Goal: Information Seeking & Learning: Learn about a topic

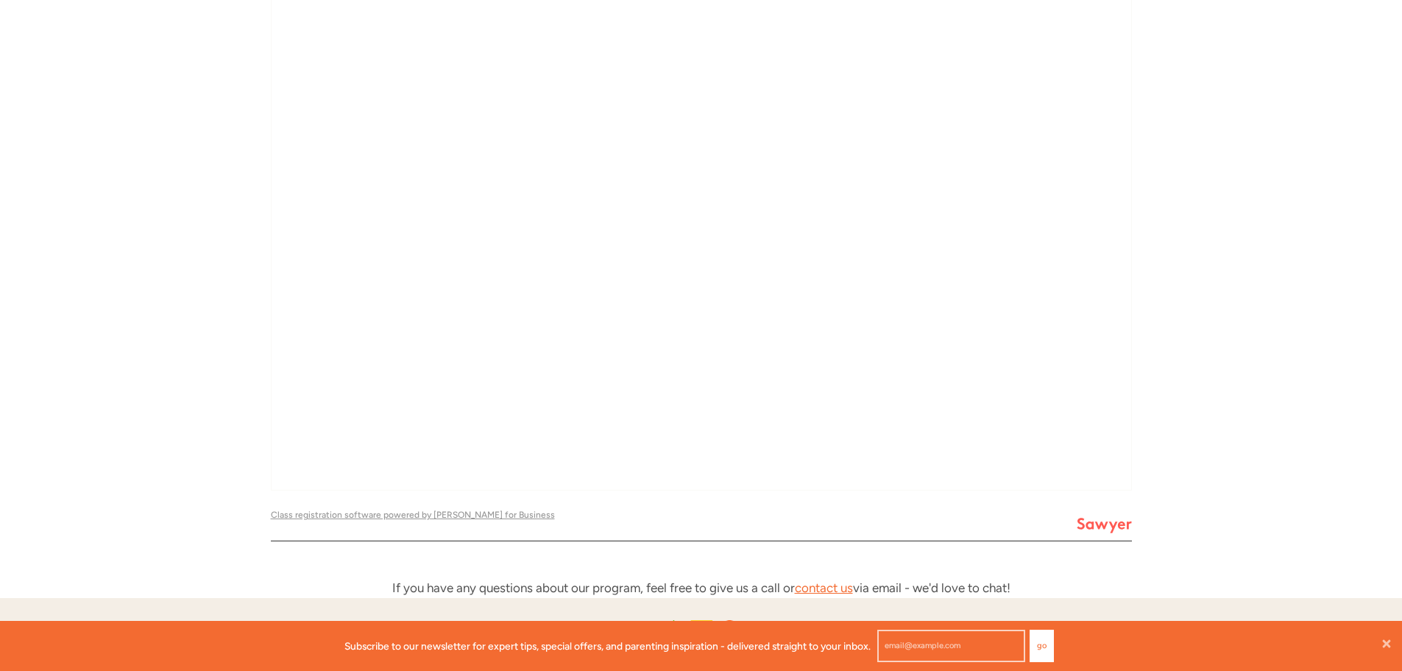
scroll to position [12, 12]
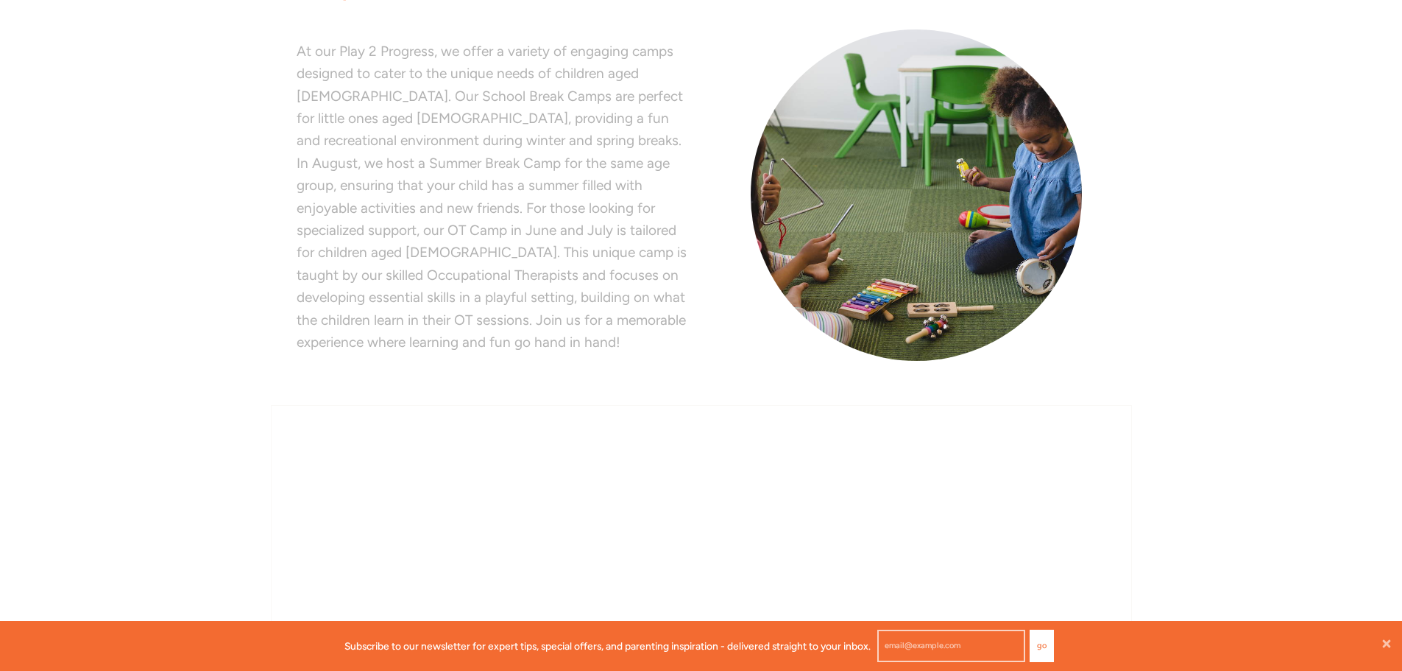
scroll to position [269, 0]
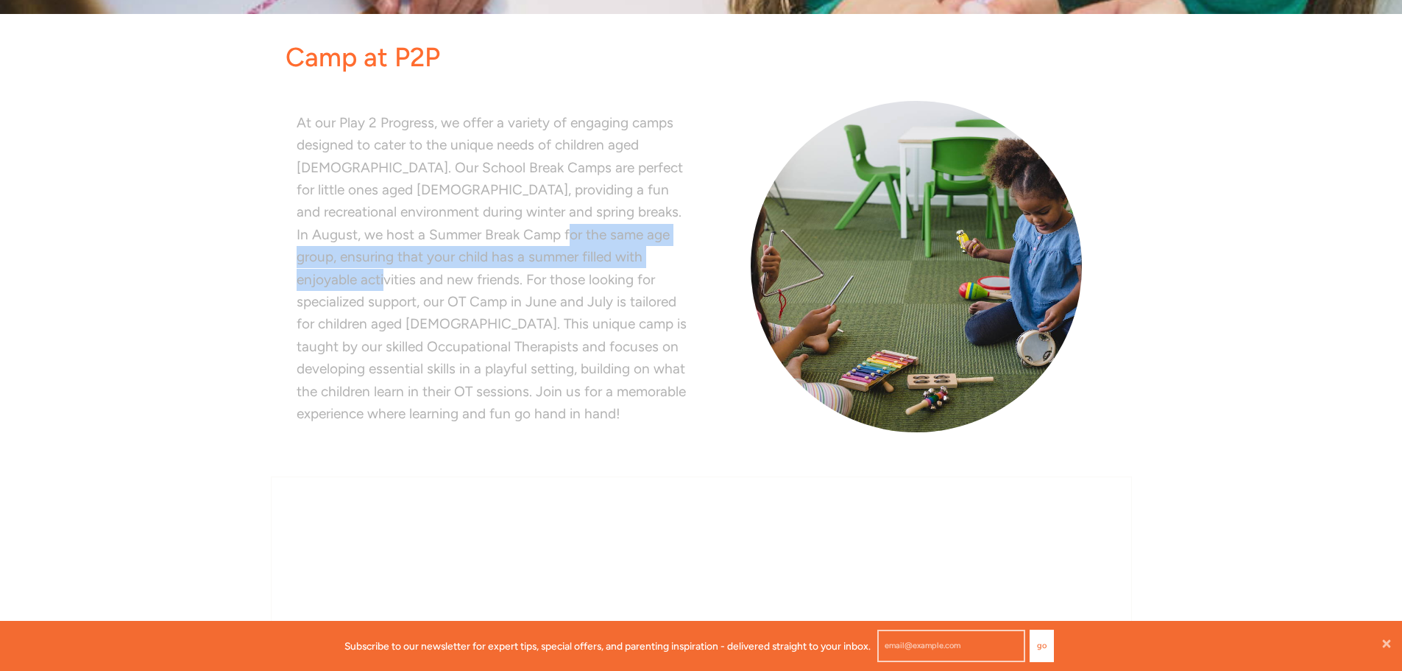
drag, startPoint x: 472, startPoint y: 233, endPoint x: 625, endPoint y: 260, distance: 155.5
click at [625, 260] on p "At our Play 2 Progress, we offer a variety of engaging camps designed to cater …" at bounding box center [494, 269] width 394 height 314
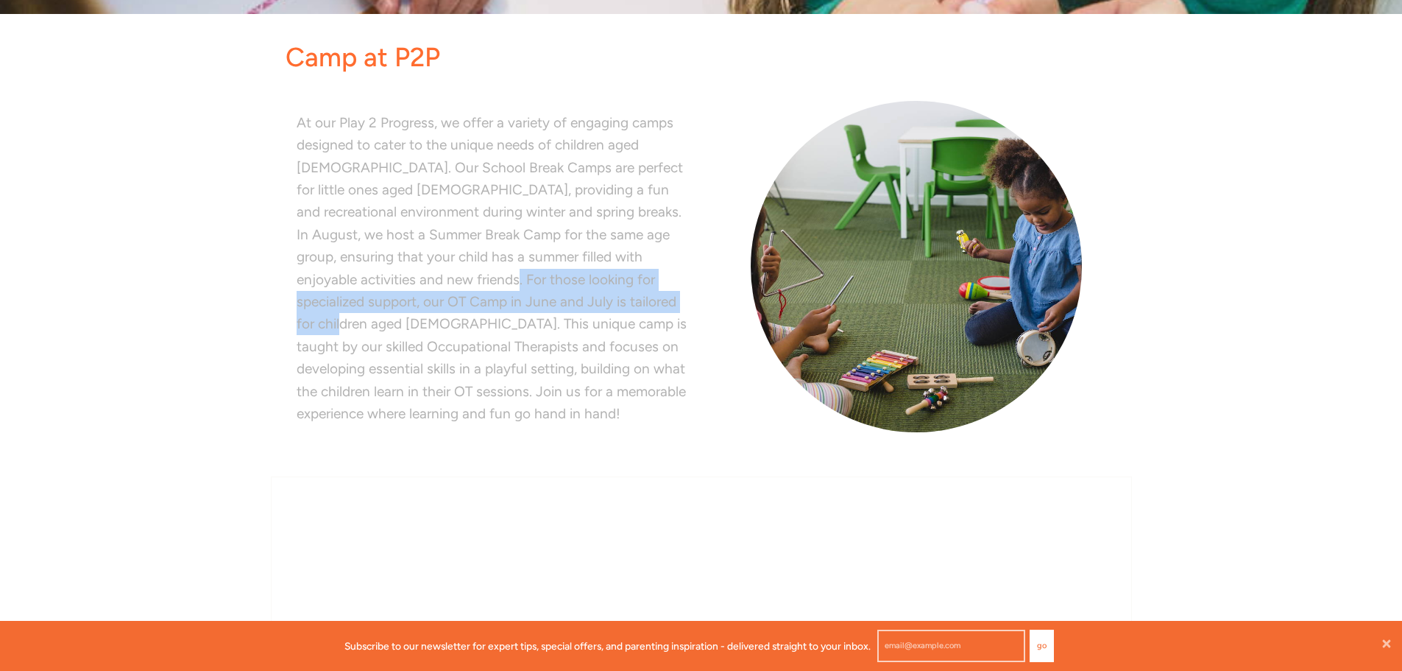
drag, startPoint x: 501, startPoint y: 280, endPoint x: 596, endPoint y: 297, distance: 96.5
click at [596, 297] on p "At our Play 2 Progress, we offer a variety of engaging camps designed to cater …" at bounding box center [494, 269] width 394 height 314
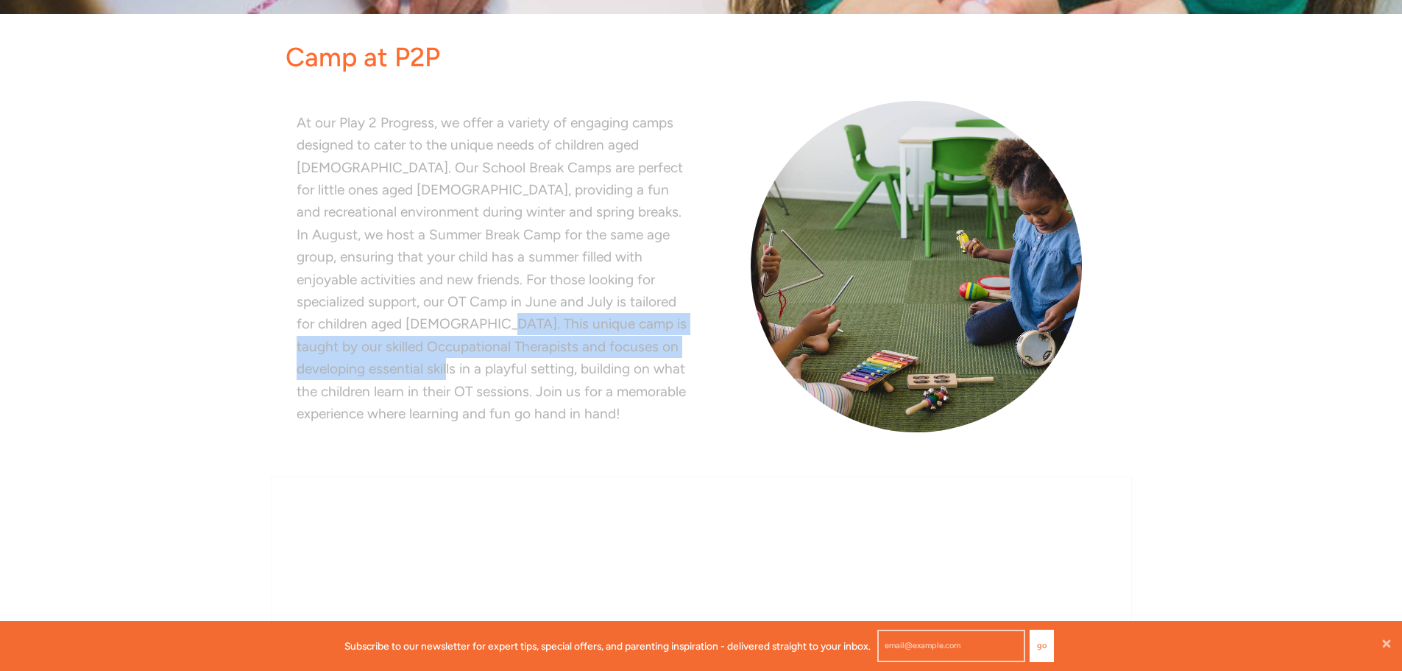
drag, startPoint x: 339, startPoint y: 320, endPoint x: 633, endPoint y: 342, distance: 294.5
click at [633, 342] on p "At our Play 2 Progress, we offer a variety of engaging camps designed to cater …" at bounding box center [494, 269] width 394 height 314
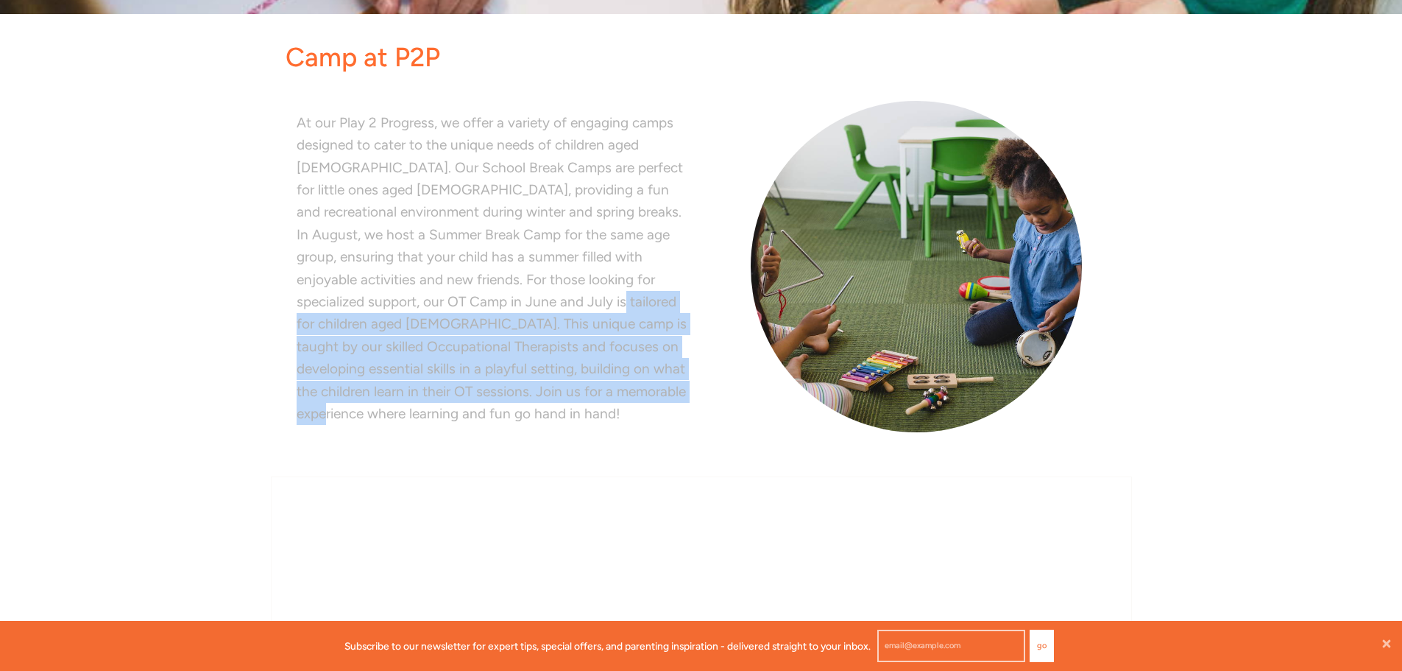
drag, startPoint x: 540, startPoint y: 398, endPoint x: 487, endPoint y: 309, distance: 103.3
click at [487, 309] on p "At our Play 2 Progress, we offer a variety of engaging camps designed to cater …" at bounding box center [494, 269] width 394 height 314
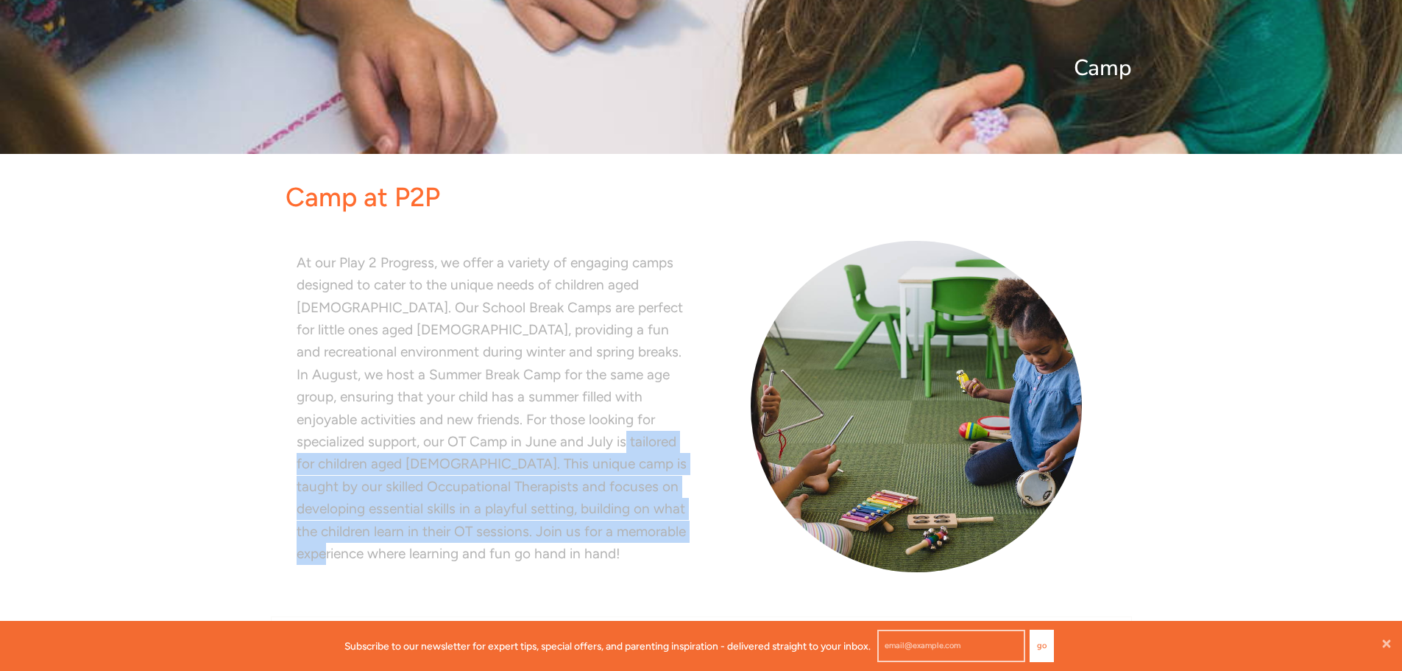
scroll to position [122, 0]
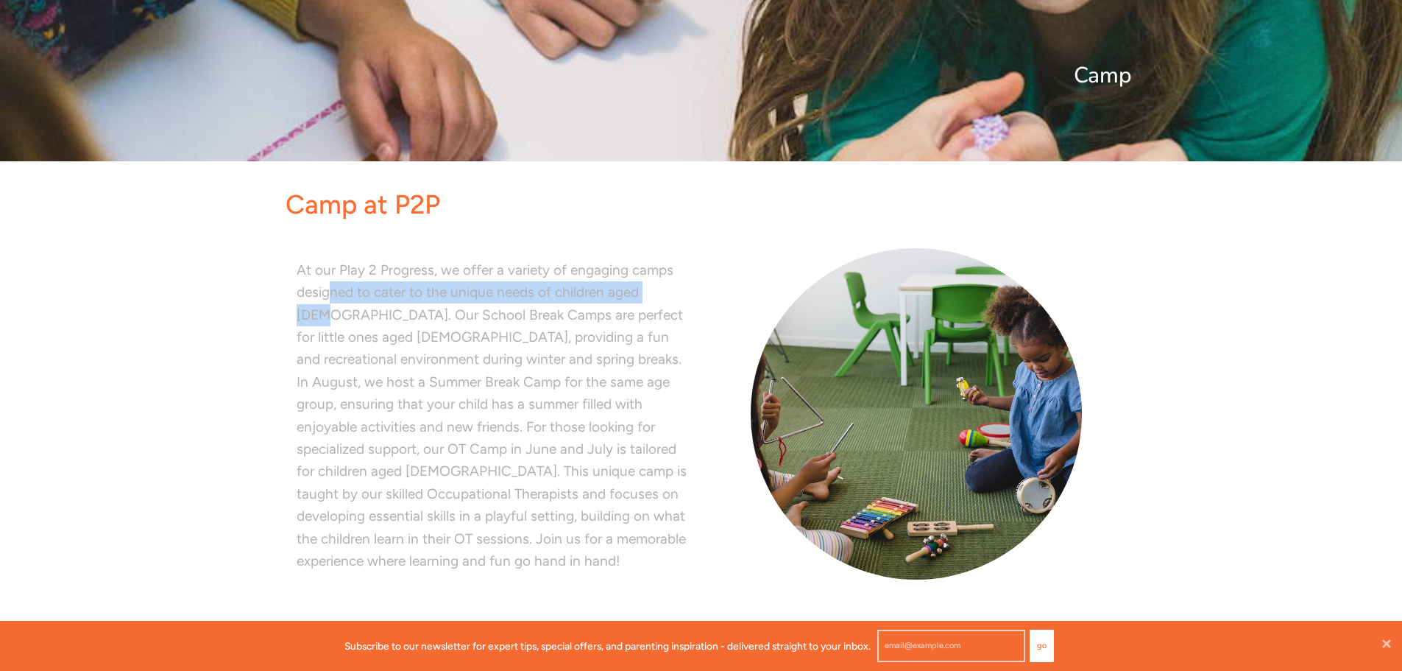
drag, startPoint x: 333, startPoint y: 292, endPoint x: 683, endPoint y: 302, distance: 350.6
click at [683, 302] on p "At our Play 2 Progress, we offer a variety of engaging camps designed to cater …" at bounding box center [494, 416] width 394 height 314
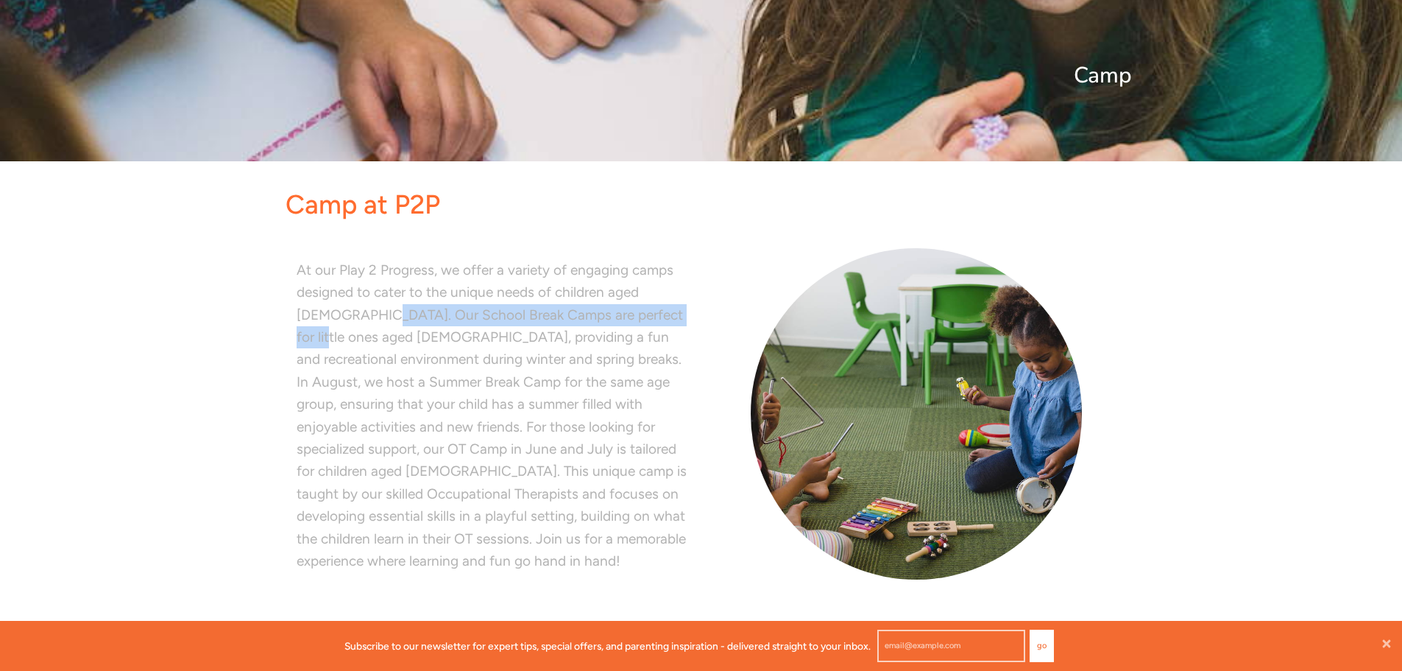
drag, startPoint x: 347, startPoint y: 314, endPoint x: 658, endPoint y: 319, distance: 311.4
click at [658, 319] on p "At our Play 2 Progress, we offer a variety of engaging camps designed to cater …" at bounding box center [494, 416] width 394 height 314
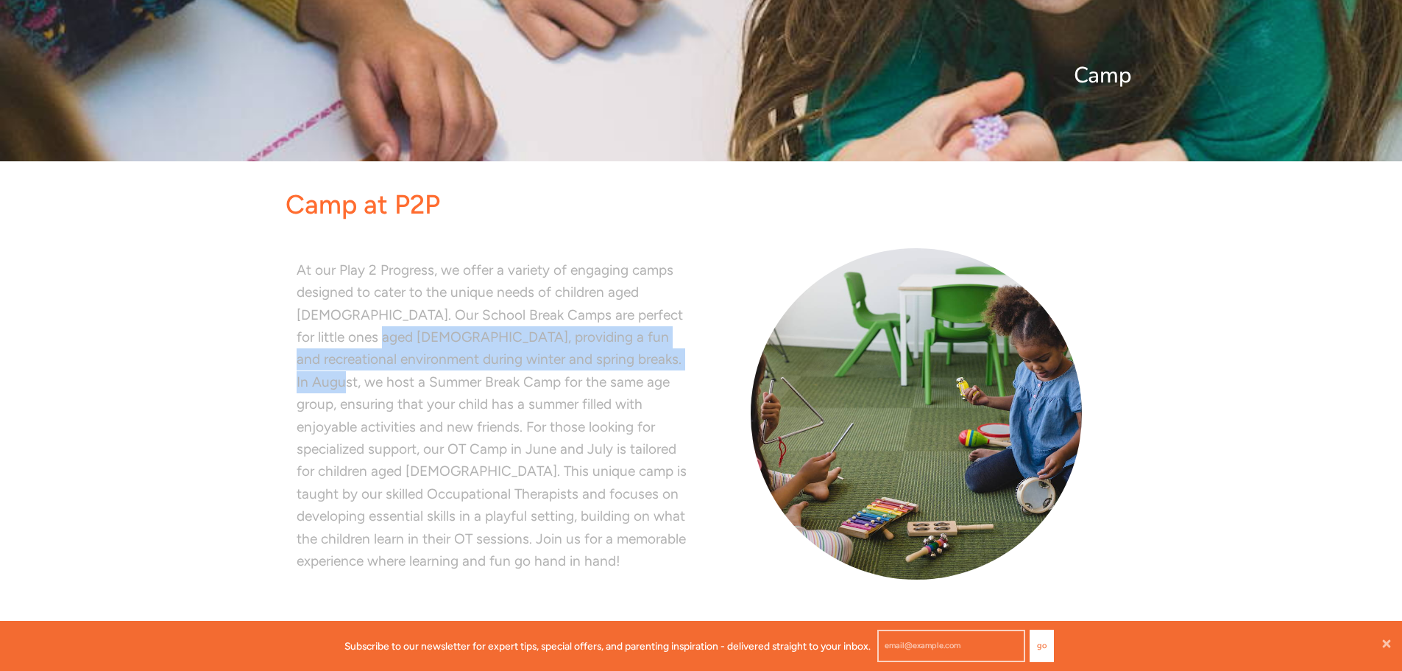
drag, startPoint x: 327, startPoint y: 332, endPoint x: 638, endPoint y: 368, distance: 312.8
click at [638, 368] on p "At our Play 2 Progress, we offer a variety of engaging camps designed to cater …" at bounding box center [494, 416] width 394 height 314
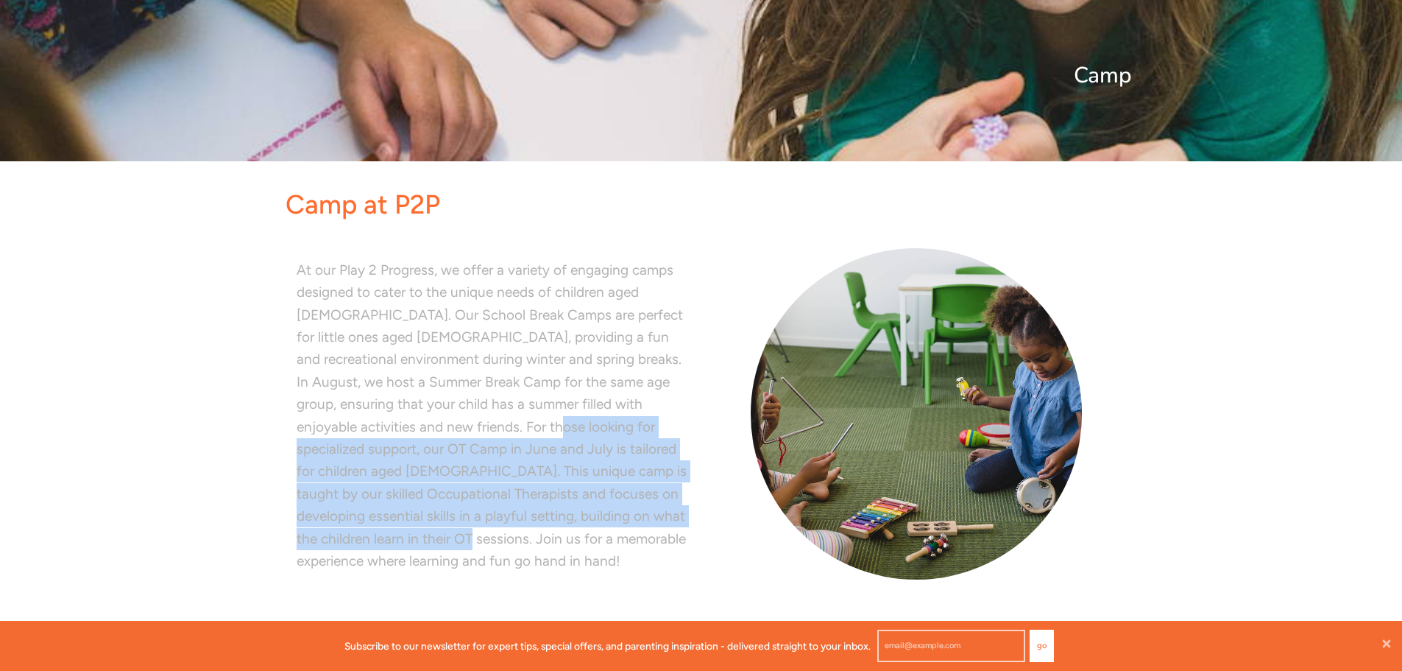
drag, startPoint x: 453, startPoint y: 428, endPoint x: 690, endPoint y: 514, distance: 252.0
click at [690, 514] on p "At our Play 2 Progress, we offer a variety of engaging camps designed to cater …" at bounding box center [494, 416] width 394 height 314
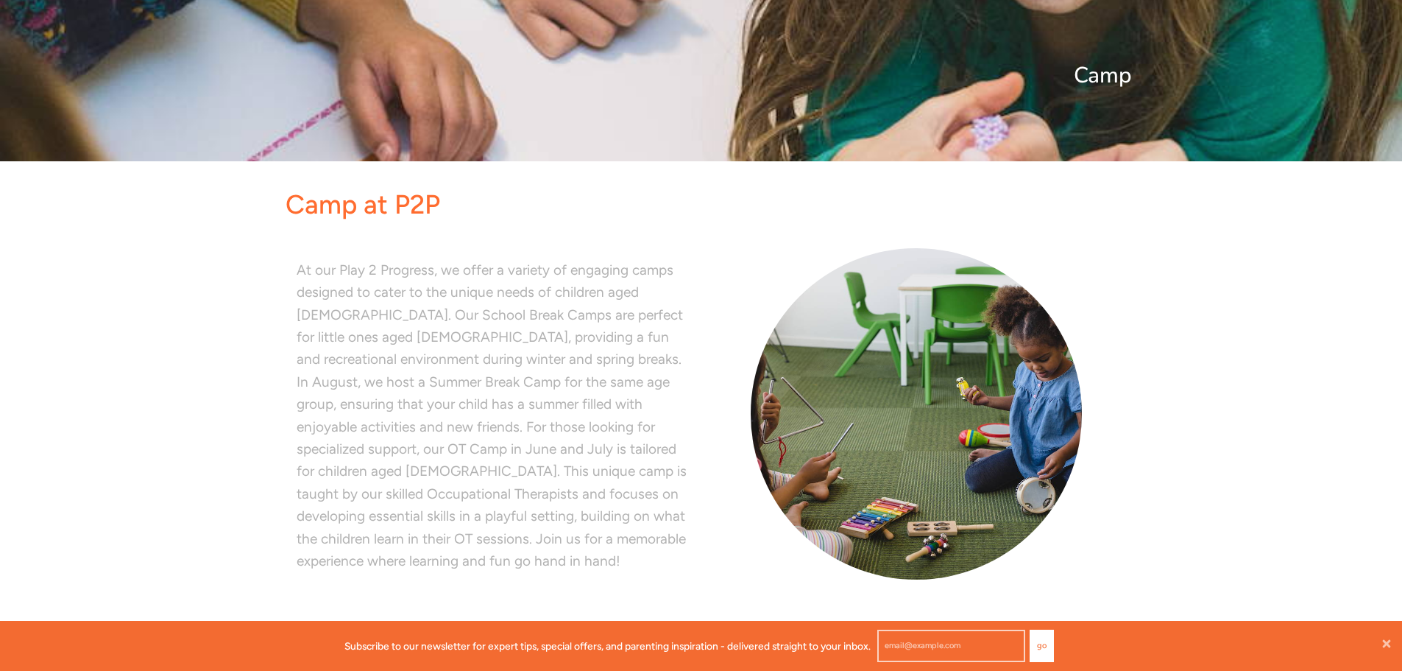
click at [550, 544] on p "At our Play 2 Progress, we offer a variety of engaging camps designed to cater …" at bounding box center [494, 416] width 394 height 314
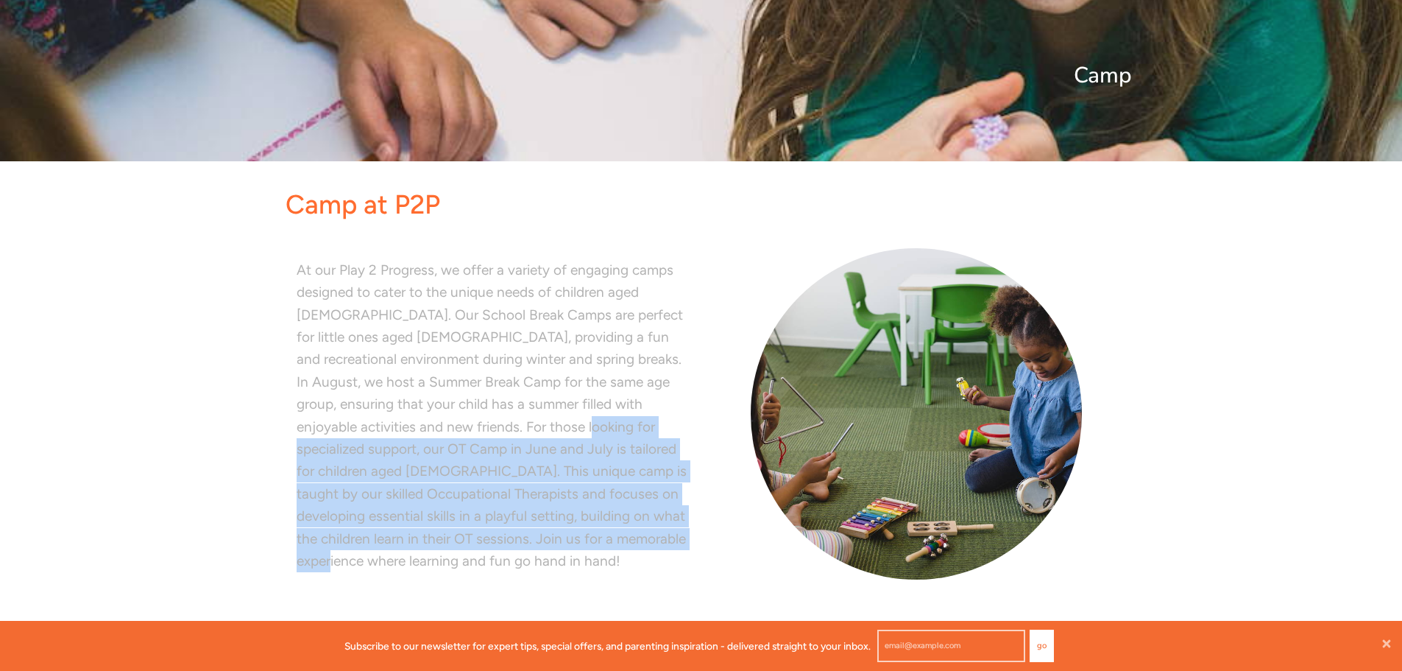
drag, startPoint x: 544, startPoint y: 537, endPoint x: 489, endPoint y: 434, distance: 116.9
click at [489, 434] on p "At our Play 2 Progress, we offer a variety of engaging camps designed to cater …" at bounding box center [494, 416] width 394 height 314
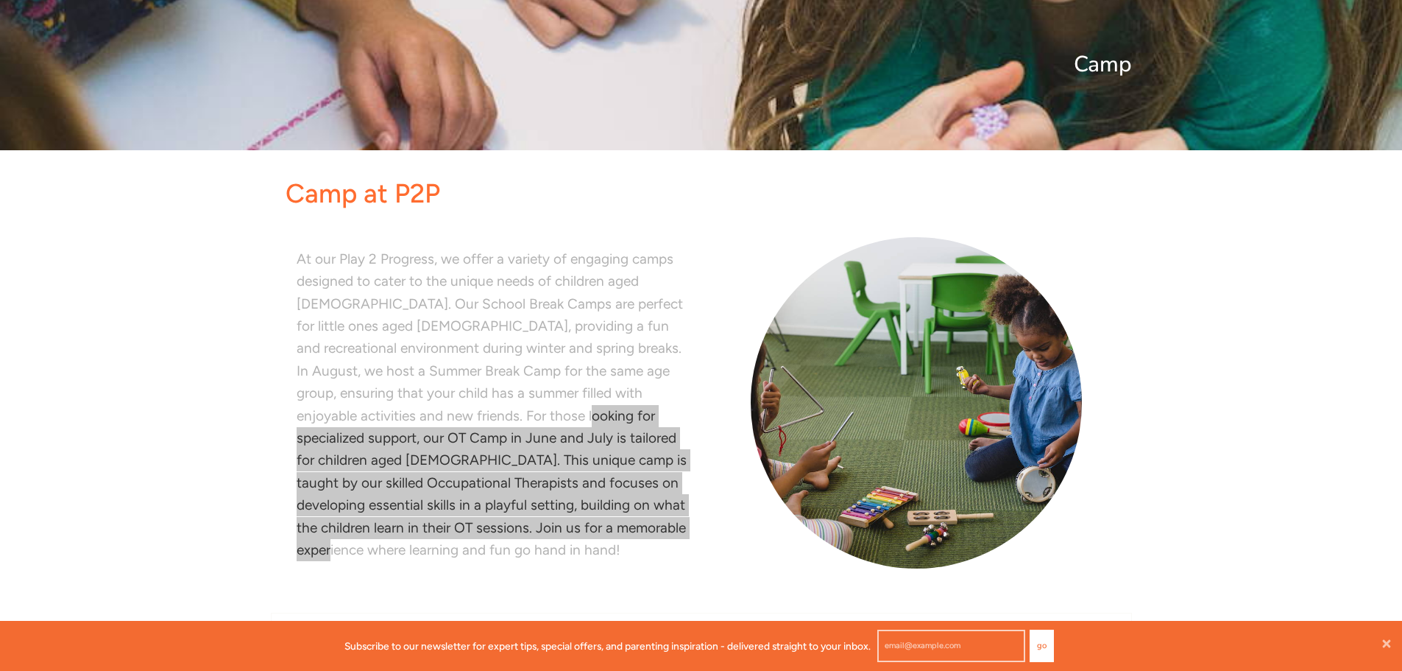
scroll to position [0, 0]
